Goal: Task Accomplishment & Management: Manage account settings

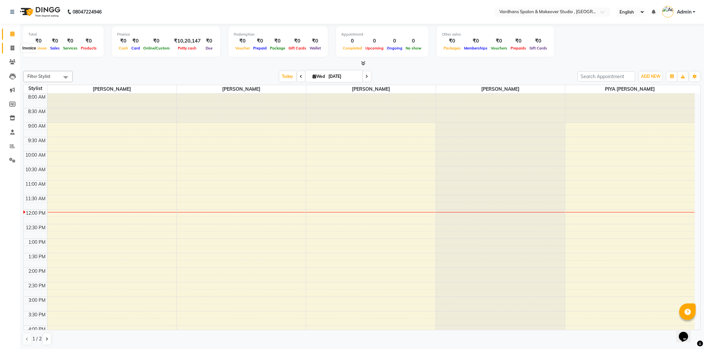
click at [17, 50] on span at bounding box center [13, 49] width 12 height 8
select select "service"
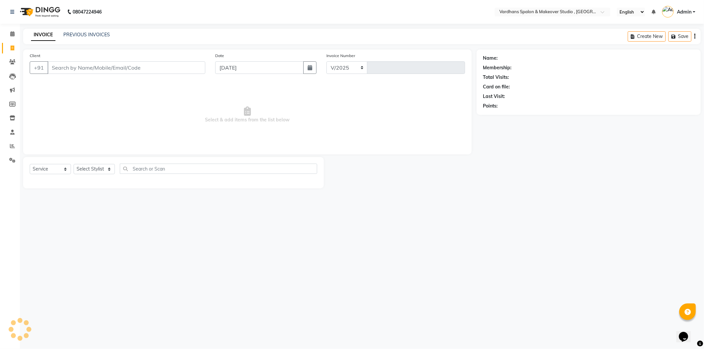
select select "6997"
type input "1162"
click at [89, 37] on link "PREVIOUS INVOICES" at bounding box center [86, 35] width 47 height 6
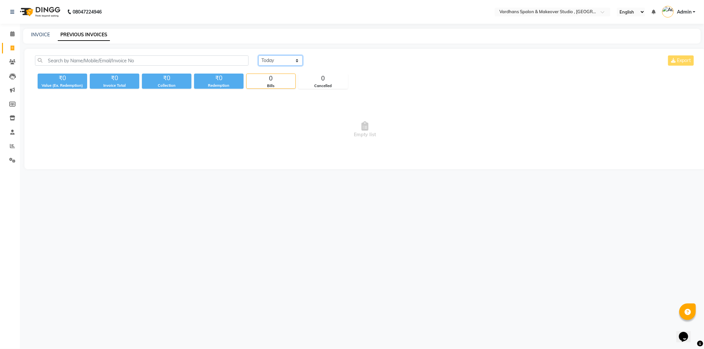
click at [264, 57] on select "[DATE] [DATE] Custom Range" at bounding box center [280, 60] width 44 height 10
select select "range"
click at [258, 55] on select "[DATE] [DATE] Custom Range" at bounding box center [280, 60] width 44 height 10
click at [342, 58] on input "[DATE]" at bounding box center [334, 60] width 46 height 9
select select "9"
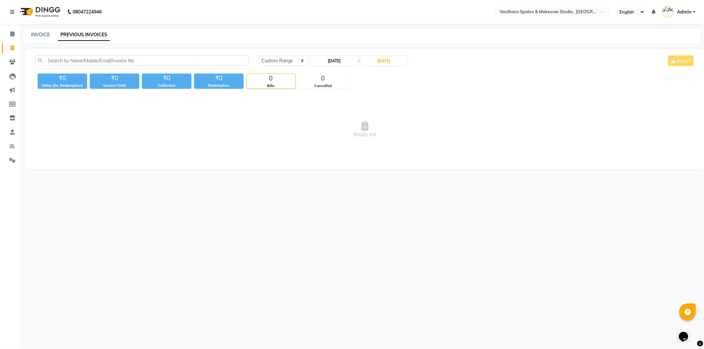
select select "2025"
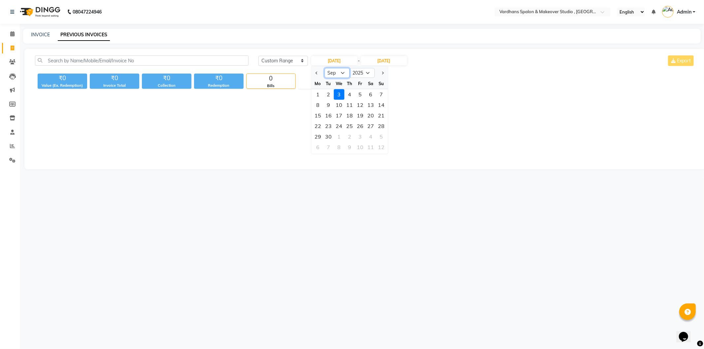
click at [342, 71] on select "Jan Feb Mar Apr May Jun [DATE] Aug Sep Oct Nov Dec" at bounding box center [336, 73] width 25 height 10
select select "8"
click at [324, 68] on select "Jan Feb Mar Apr May Jun [DATE] Aug Sep Oct Nov Dec" at bounding box center [336, 73] width 25 height 10
click at [359, 94] on div "1" at bounding box center [360, 94] width 11 height 11
type input "[DATE]"
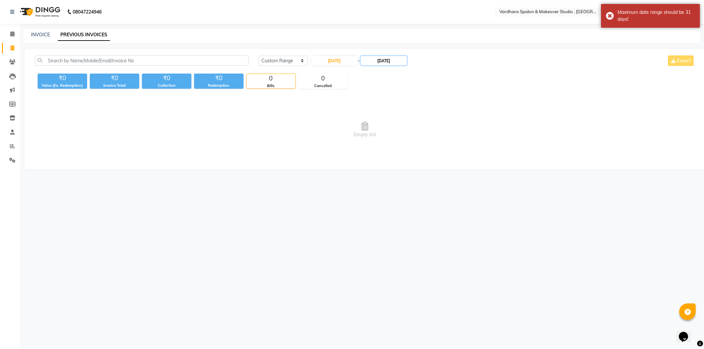
click at [386, 60] on input "[DATE]" at bounding box center [384, 60] width 46 height 9
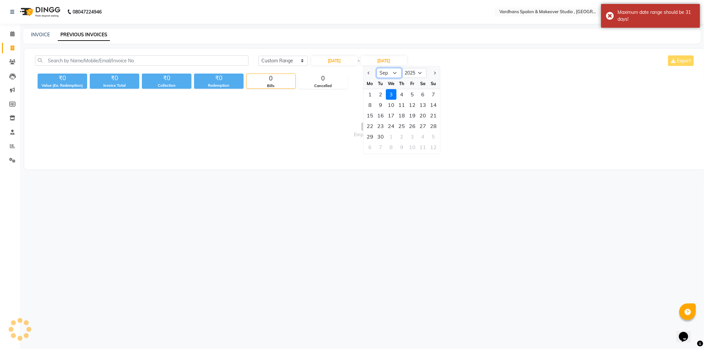
click at [384, 71] on select "Aug Sep Oct Nov Dec" at bounding box center [389, 73] width 25 height 10
select select "8"
click at [377, 68] on select "Aug Sep Oct Nov Dec" at bounding box center [389, 73] width 25 height 10
click at [431, 135] on div "31" at bounding box center [433, 136] width 11 height 11
type input "[DATE]"
